Goal: Information Seeking & Learning: Check status

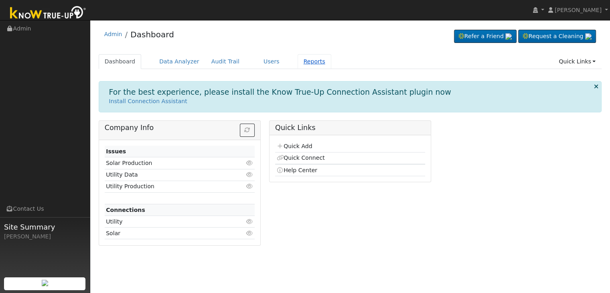
click at [301, 65] on link "Reports" at bounding box center [315, 61] width 34 height 15
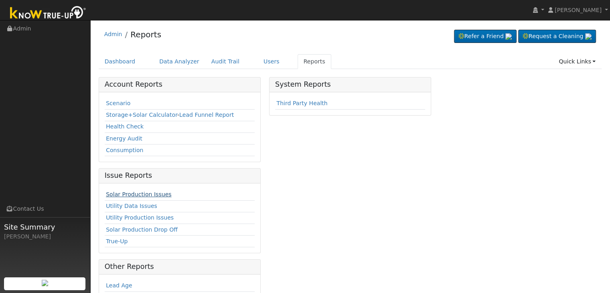
click at [138, 192] on link "Solar Production Issues" at bounding box center [138, 194] width 65 height 6
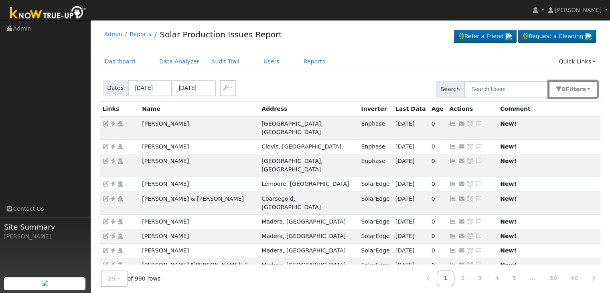
click at [588, 88] on button "0 Filter s" at bounding box center [573, 89] width 49 height 16
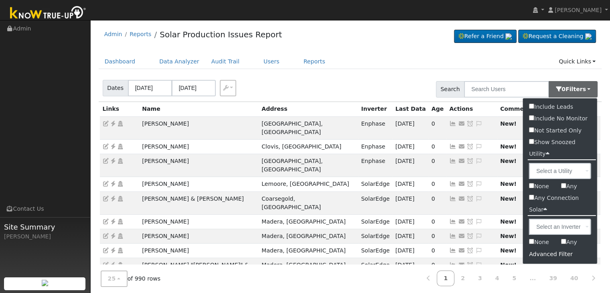
click at [548, 256] on div "Advanced Filter" at bounding box center [560, 254] width 74 height 12
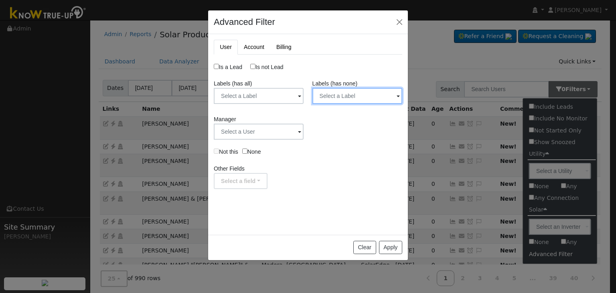
click at [345, 97] on input "text" at bounding box center [357, 96] width 90 height 16
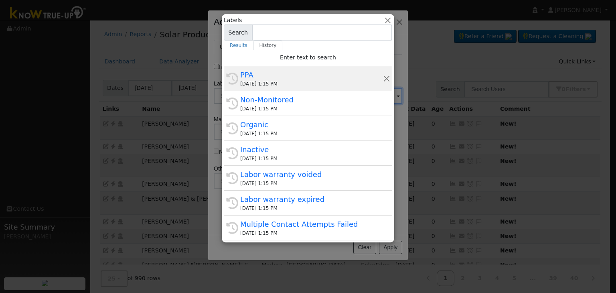
click at [282, 74] on div "PPA" at bounding box center [311, 74] width 143 height 11
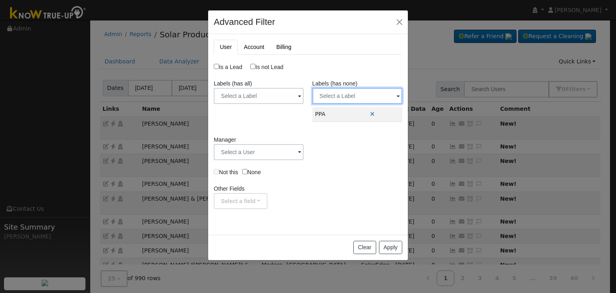
click at [340, 97] on input "text" at bounding box center [357, 96] width 90 height 16
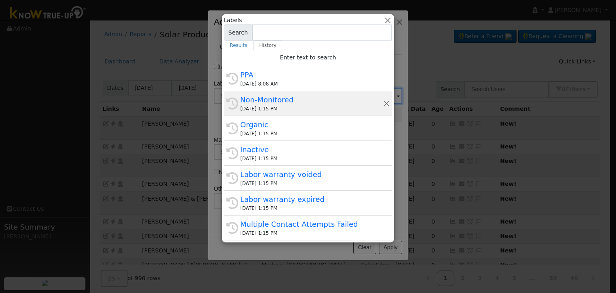
click at [294, 98] on div "Non-Monitored" at bounding box center [311, 99] width 143 height 11
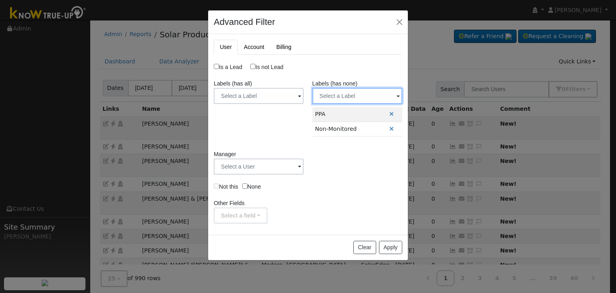
click at [334, 95] on input "text" at bounding box center [357, 96] width 90 height 16
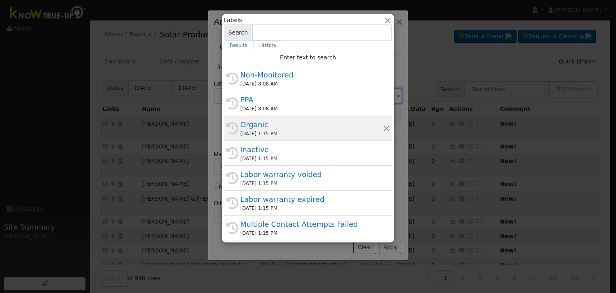
click at [296, 128] on div "Organic" at bounding box center [311, 124] width 143 height 11
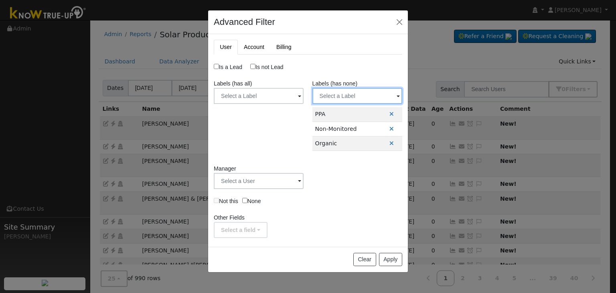
click at [333, 95] on input "text" at bounding box center [357, 96] width 90 height 16
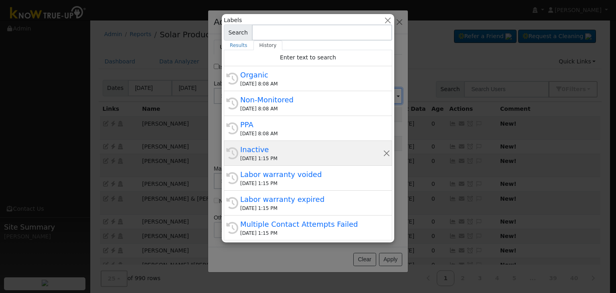
click at [276, 157] on div "10/01/2025 1:15 PM" at bounding box center [311, 158] width 143 height 7
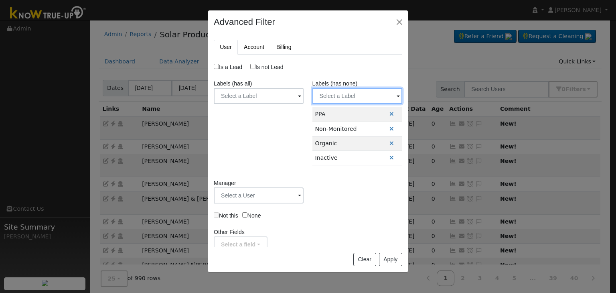
click at [326, 93] on input "text" at bounding box center [357, 96] width 90 height 16
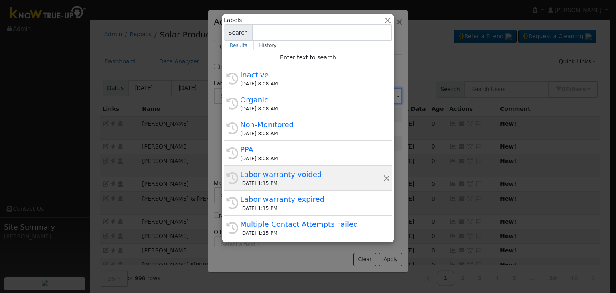
click at [267, 172] on div "Labor warranty voided" at bounding box center [311, 174] width 143 height 11
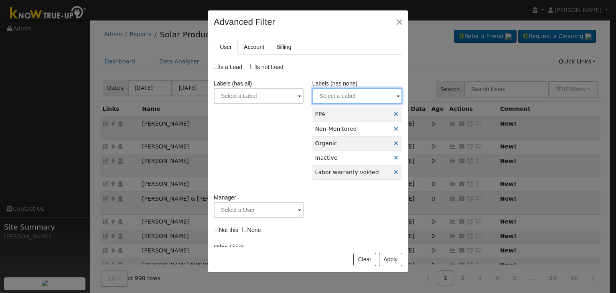
click at [335, 95] on input "text" at bounding box center [357, 96] width 90 height 16
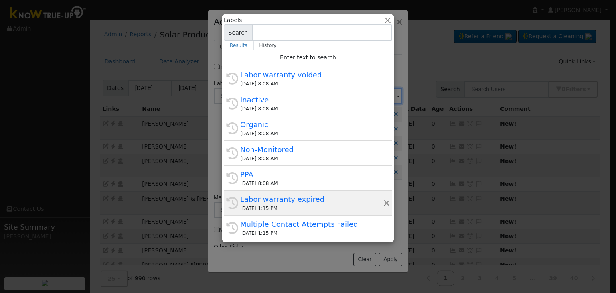
click at [279, 190] on div "History Labor warranty expired 10/01/2025 1:15 PM" at bounding box center [308, 202] width 168 height 25
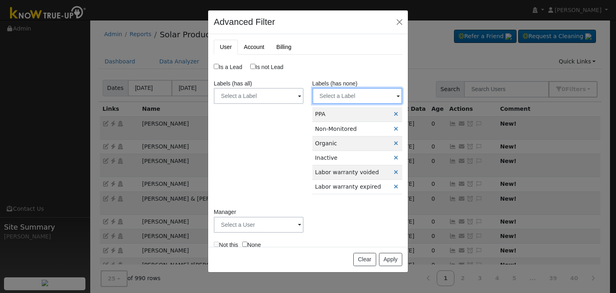
click at [340, 93] on input "text" at bounding box center [357, 96] width 90 height 16
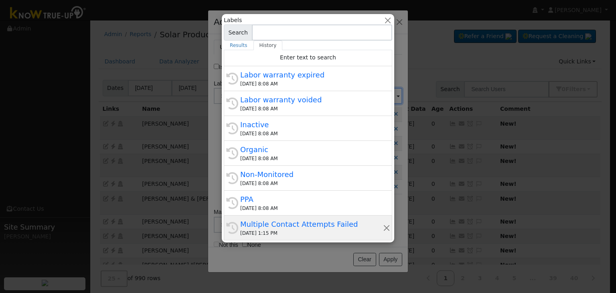
click at [272, 226] on div "Multiple Contact Attempts Failed" at bounding box center [311, 224] width 143 height 11
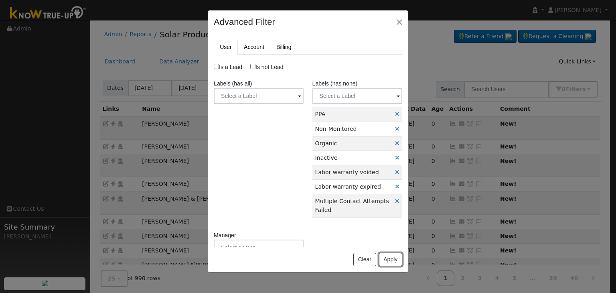
click at [390, 262] on button "Apply" at bounding box center [390, 260] width 23 height 14
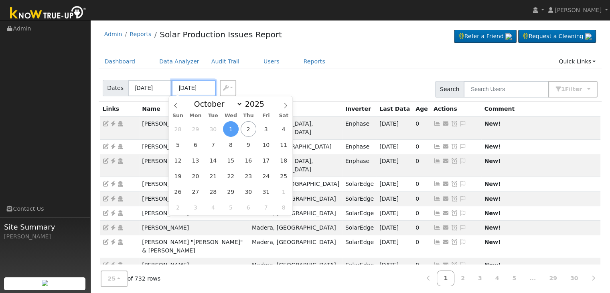
click at [181, 85] on input "10/01/2025" at bounding box center [194, 88] width 44 height 16
click at [247, 130] on span "2" at bounding box center [249, 129] width 16 height 16
type input "[DATE]"
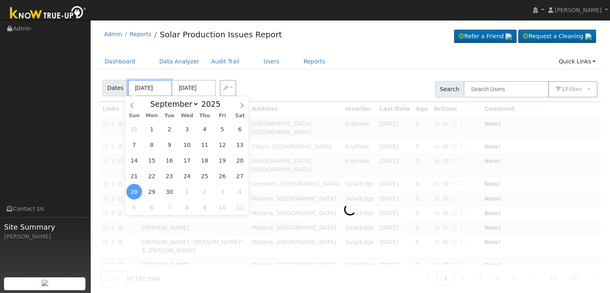
click at [141, 89] on input "09/28/2025" at bounding box center [150, 88] width 44 height 16
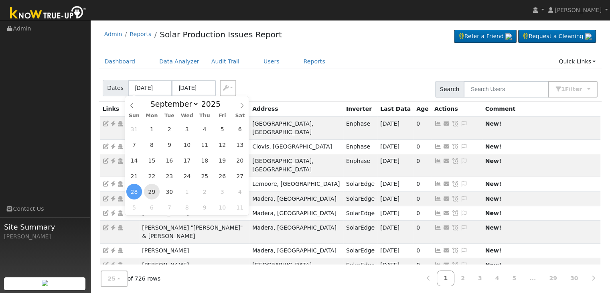
click at [152, 191] on span "29" at bounding box center [152, 192] width 16 height 16
type input "09/29/2025"
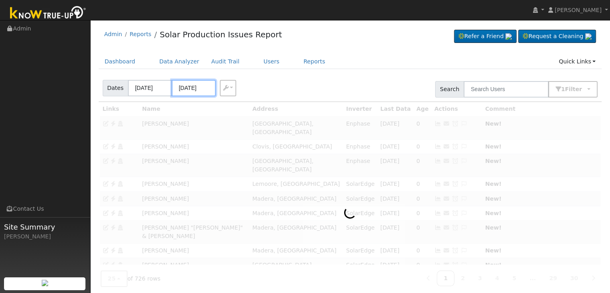
click at [192, 85] on input "10/03/2025" at bounding box center [194, 88] width 44 height 16
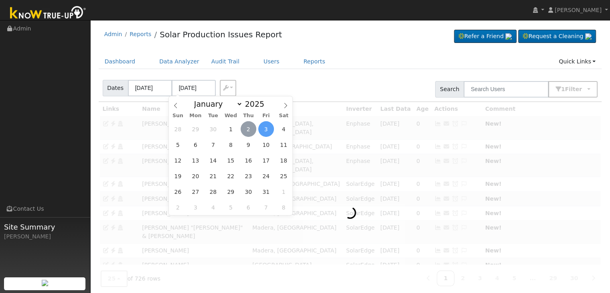
click at [248, 126] on span "2" at bounding box center [249, 129] width 16 height 16
type input "[DATE]"
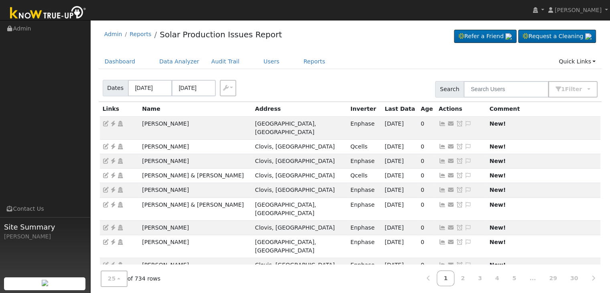
click at [340, 76] on div "Dates 09/29/2025 10/02/2025 Export CSV Search 1 Filter Include Leads Include No…" at bounding box center [350, 87] width 506 height 27
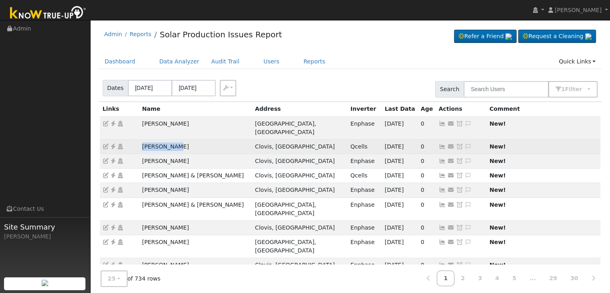
drag, startPoint x: 141, startPoint y: 135, endPoint x: 183, endPoint y: 134, distance: 41.7
click at [183, 139] on td "Daniel Ward" at bounding box center [195, 146] width 113 height 14
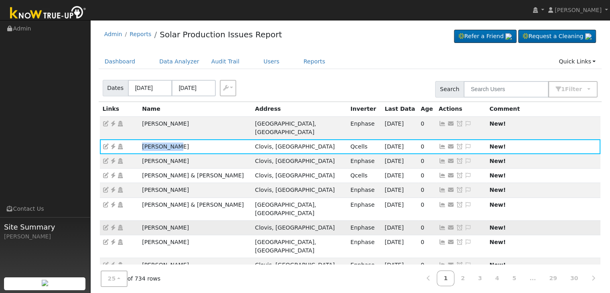
copy td "Daniel Ward"
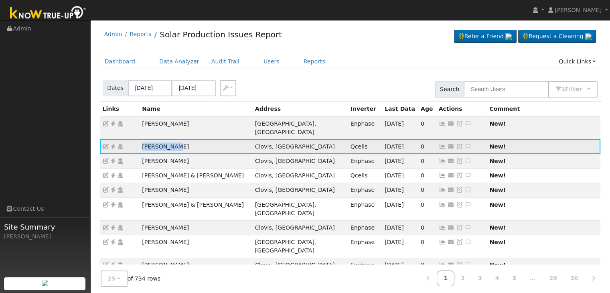
click at [111, 144] on icon at bounding box center [112, 147] width 7 height 6
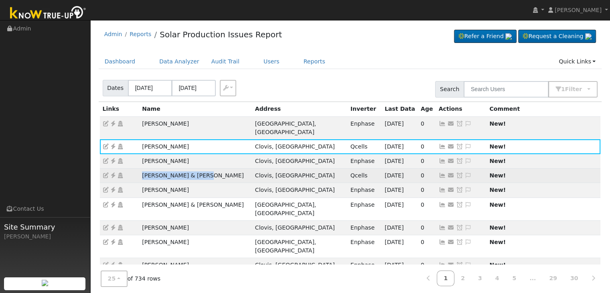
drag, startPoint x: 139, startPoint y: 167, endPoint x: 276, endPoint y: 144, distance: 138.8
click at [211, 168] on td "[PERSON_NAME] & [PERSON_NAME]" at bounding box center [195, 175] width 113 height 14
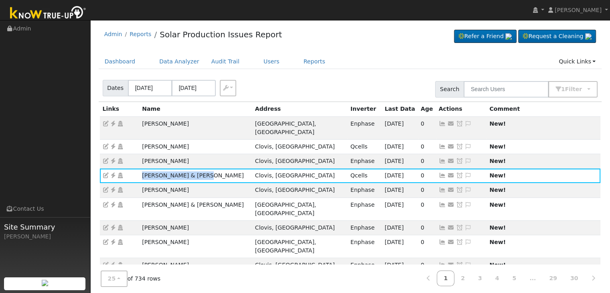
copy td "[PERSON_NAME] & [PERSON_NAME]"
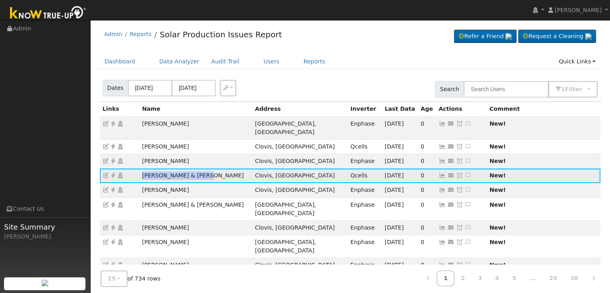
click at [114, 172] on icon at bounding box center [112, 175] width 7 height 6
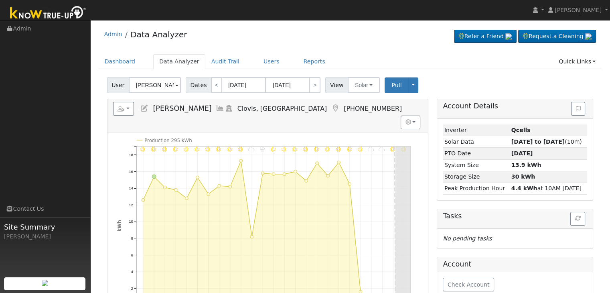
click at [331, 105] on icon at bounding box center [335, 108] width 9 height 7
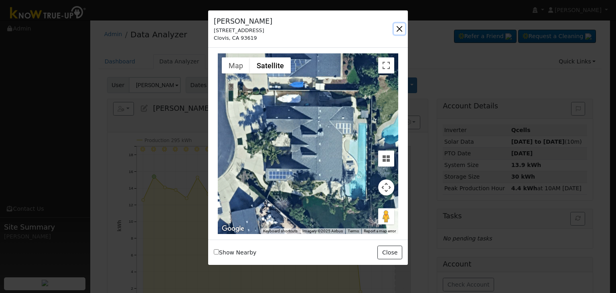
click at [401, 29] on button "button" at bounding box center [399, 28] width 11 height 11
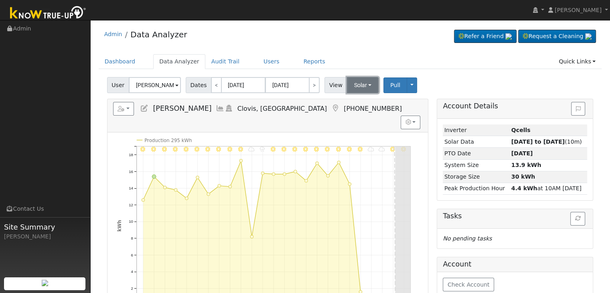
click at [359, 90] on button "Solar" at bounding box center [363, 85] width 32 height 16
click at [361, 102] on link "Utility" at bounding box center [373, 102] width 56 height 11
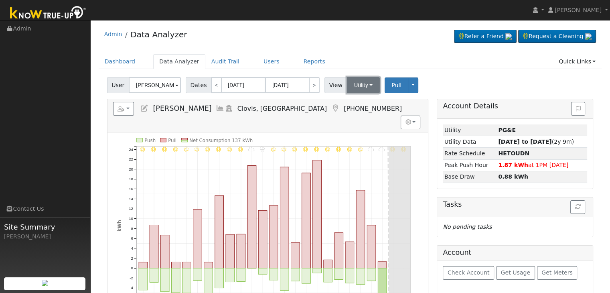
click at [356, 89] on button "Utility" at bounding box center [363, 85] width 33 height 16
click at [363, 116] on link "Solar" at bounding box center [373, 114] width 56 height 11
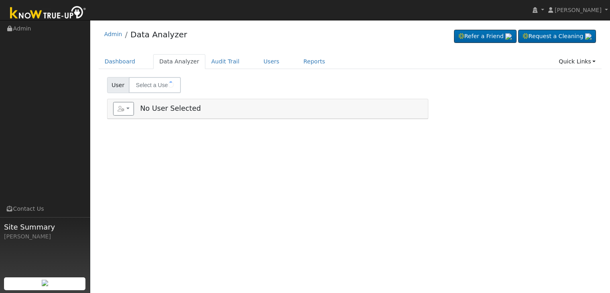
type input "[PERSON_NAME] & [PERSON_NAME]"
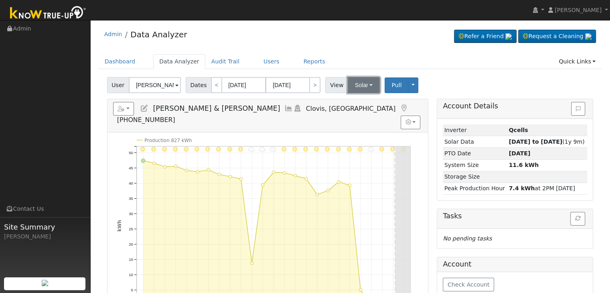
click at [356, 87] on button "Solar" at bounding box center [364, 85] width 32 height 16
click at [361, 106] on link "Utility" at bounding box center [374, 102] width 56 height 11
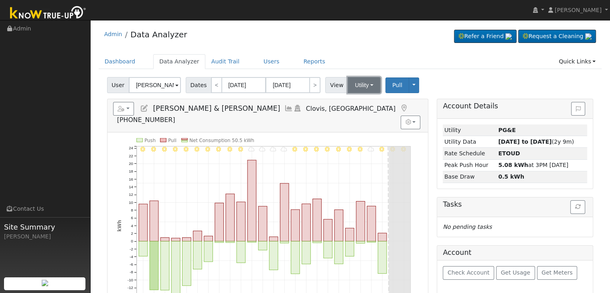
click at [359, 89] on button "Utility" at bounding box center [364, 85] width 33 height 16
click at [360, 115] on link "Solar" at bounding box center [374, 114] width 56 height 11
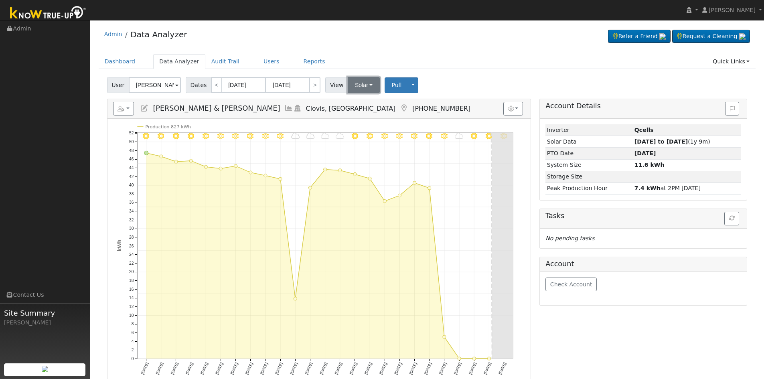
click at [359, 84] on button "Solar" at bounding box center [364, 85] width 32 height 16
click at [359, 103] on link "Utility" at bounding box center [374, 102] width 56 height 11
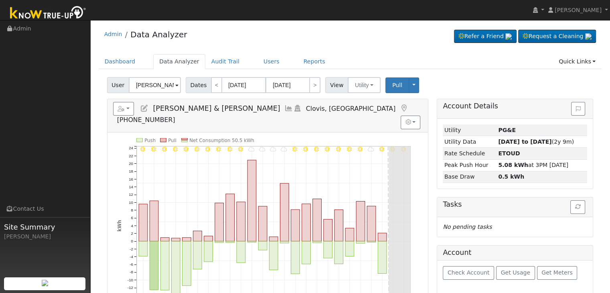
click at [399, 106] on icon at bounding box center [403, 108] width 9 height 7
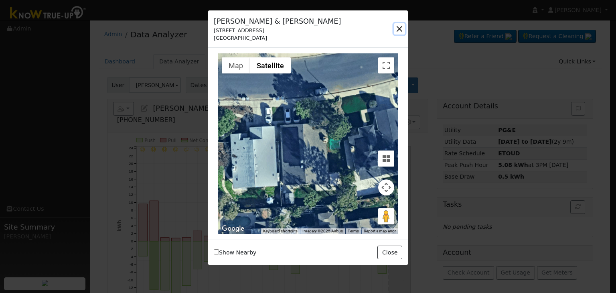
click at [399, 28] on button "button" at bounding box center [399, 28] width 11 height 11
